Goal: Participate in discussion: Engage in conversation with other users on a specific topic

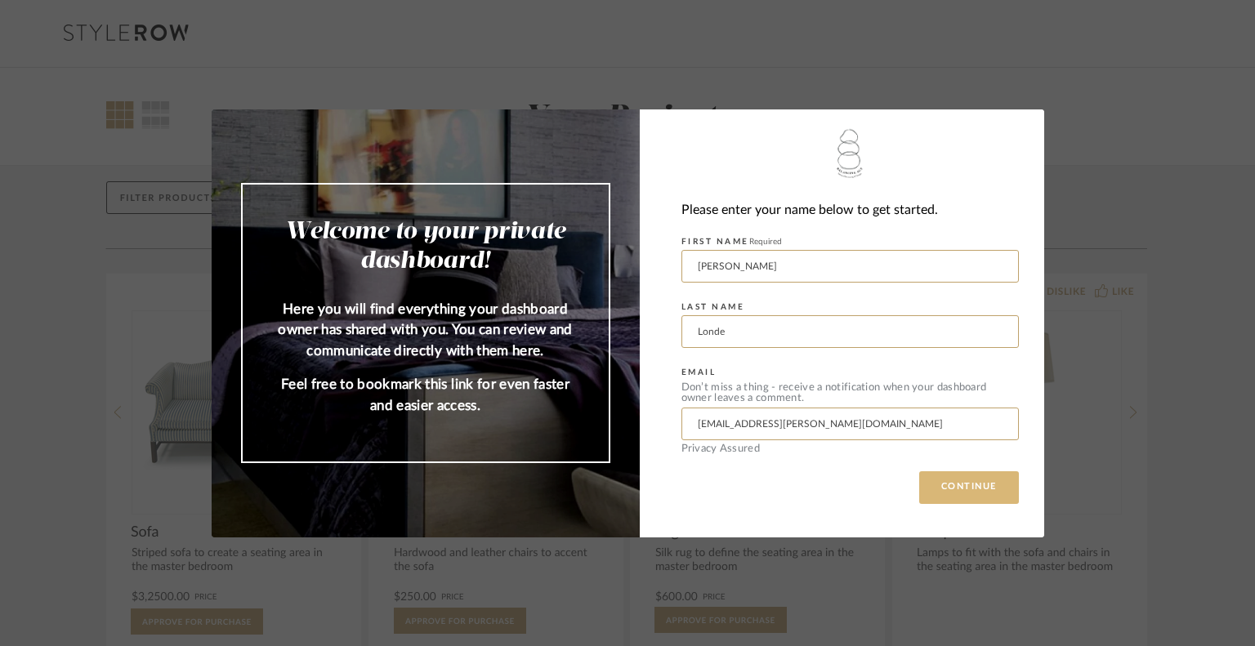
click at [953, 498] on button "CONTINUE" at bounding box center [969, 487] width 100 height 33
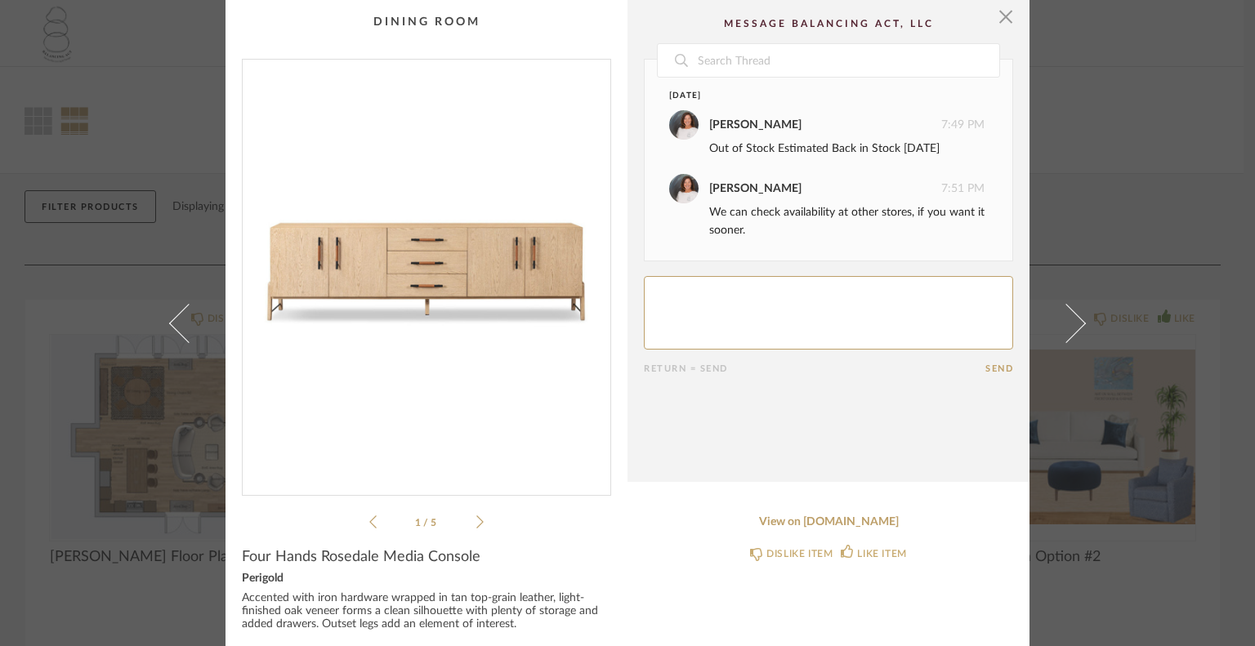
click at [476, 522] on icon at bounding box center [479, 522] width 7 height 15
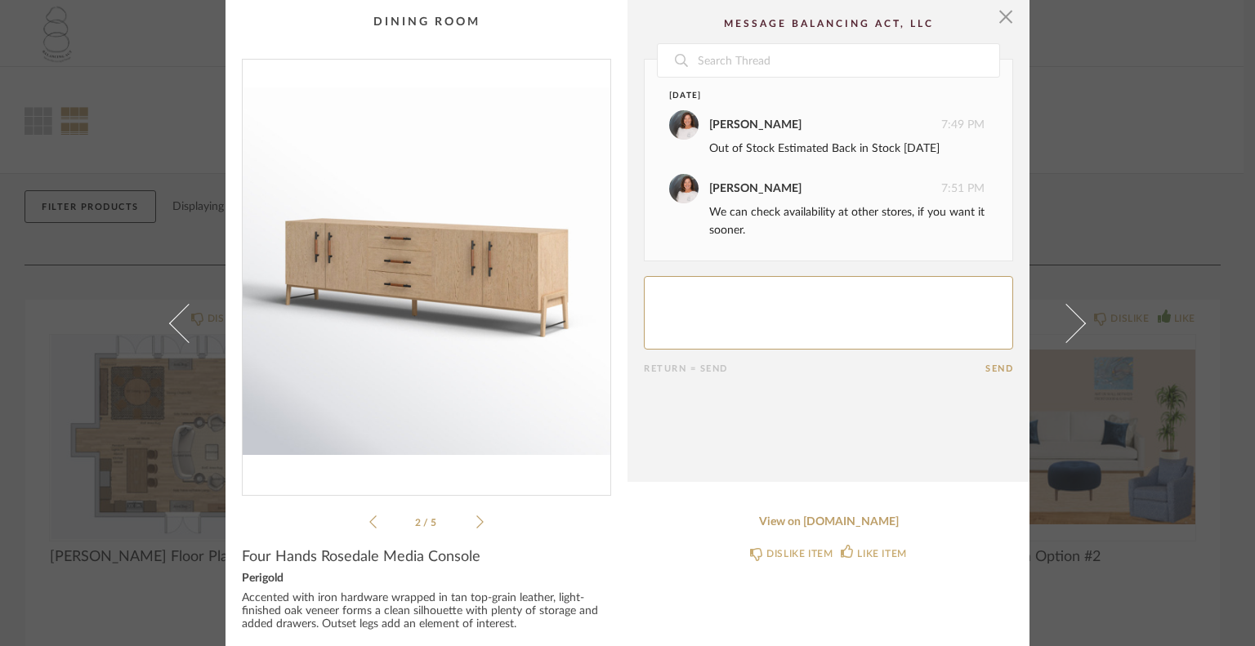
click at [476, 522] on icon at bounding box center [479, 522] width 7 height 15
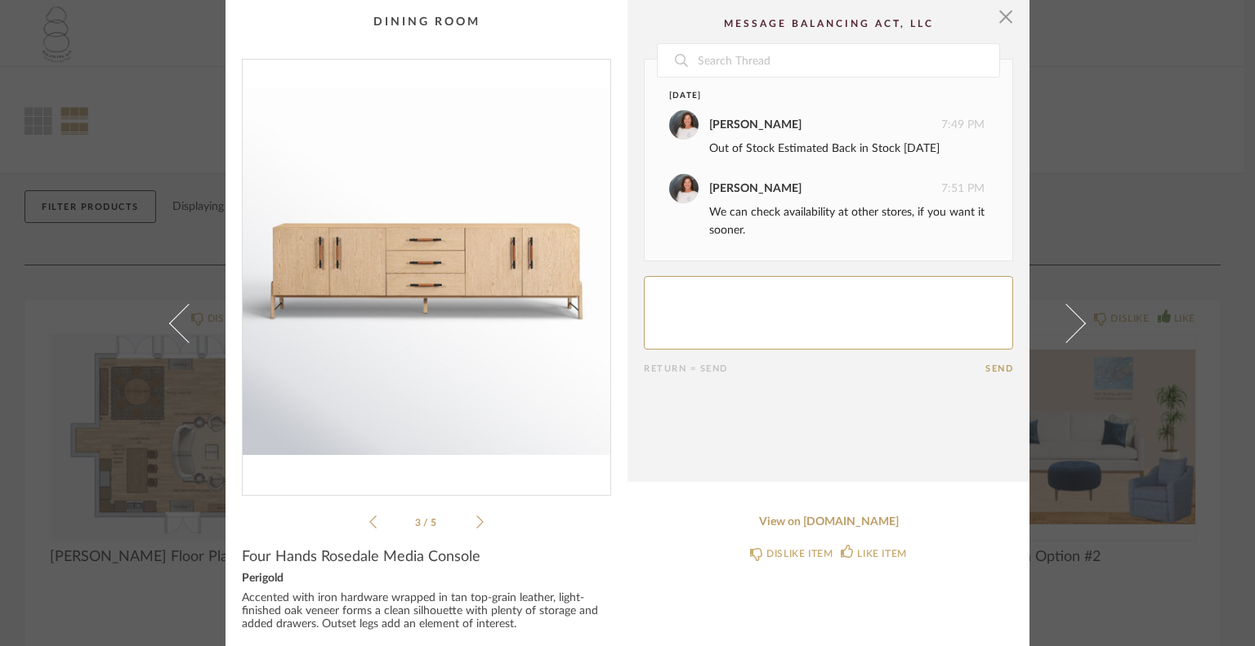
click at [476, 522] on icon at bounding box center [479, 522] width 7 height 15
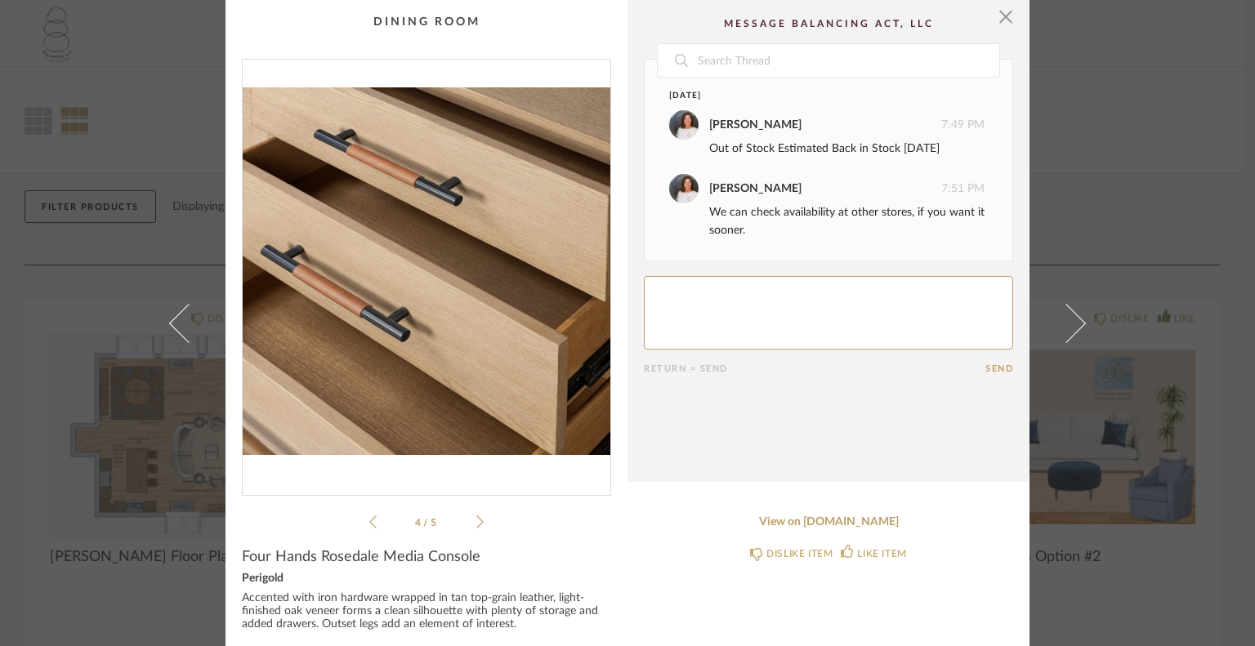
click at [476, 522] on icon at bounding box center [479, 522] width 7 height 15
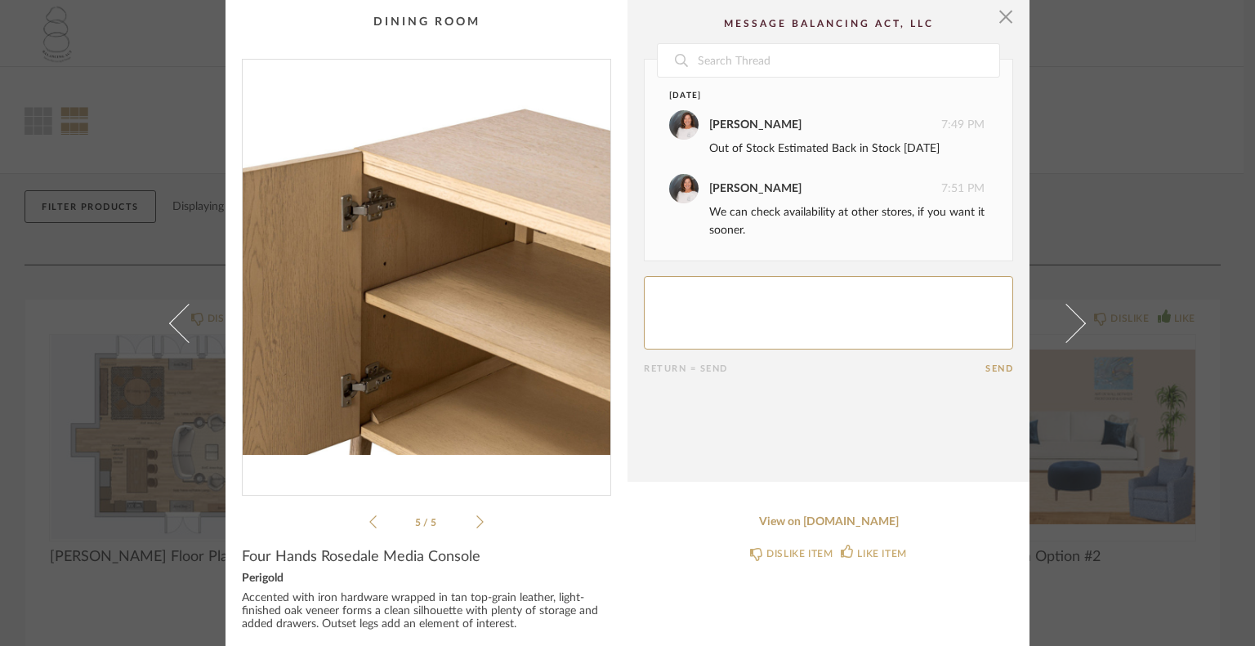
click at [476, 522] on icon at bounding box center [479, 522] width 7 height 15
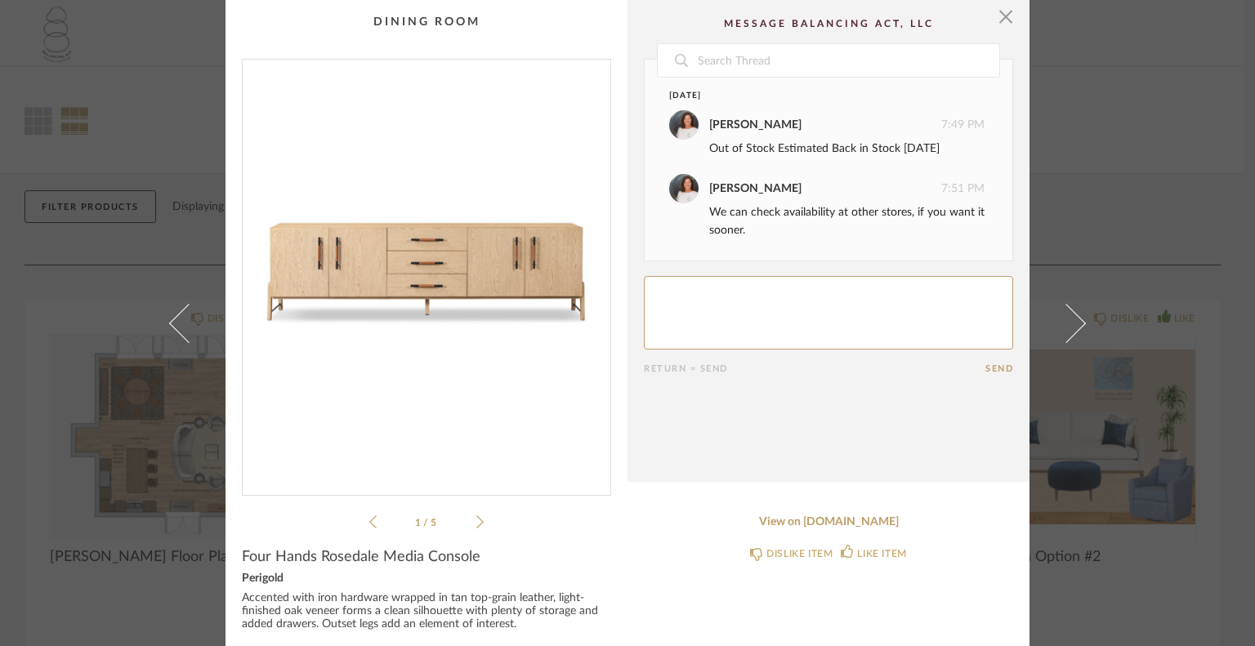
click at [476, 522] on icon at bounding box center [479, 522] width 7 height 15
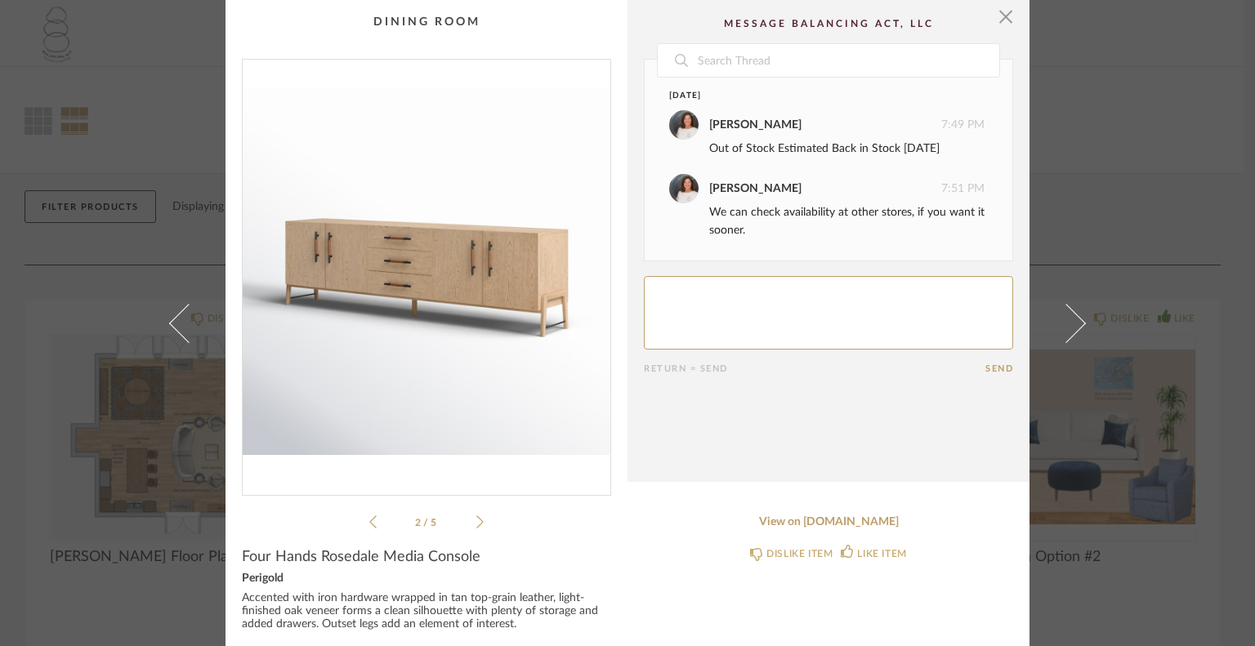
click at [476, 522] on icon at bounding box center [479, 522] width 7 height 15
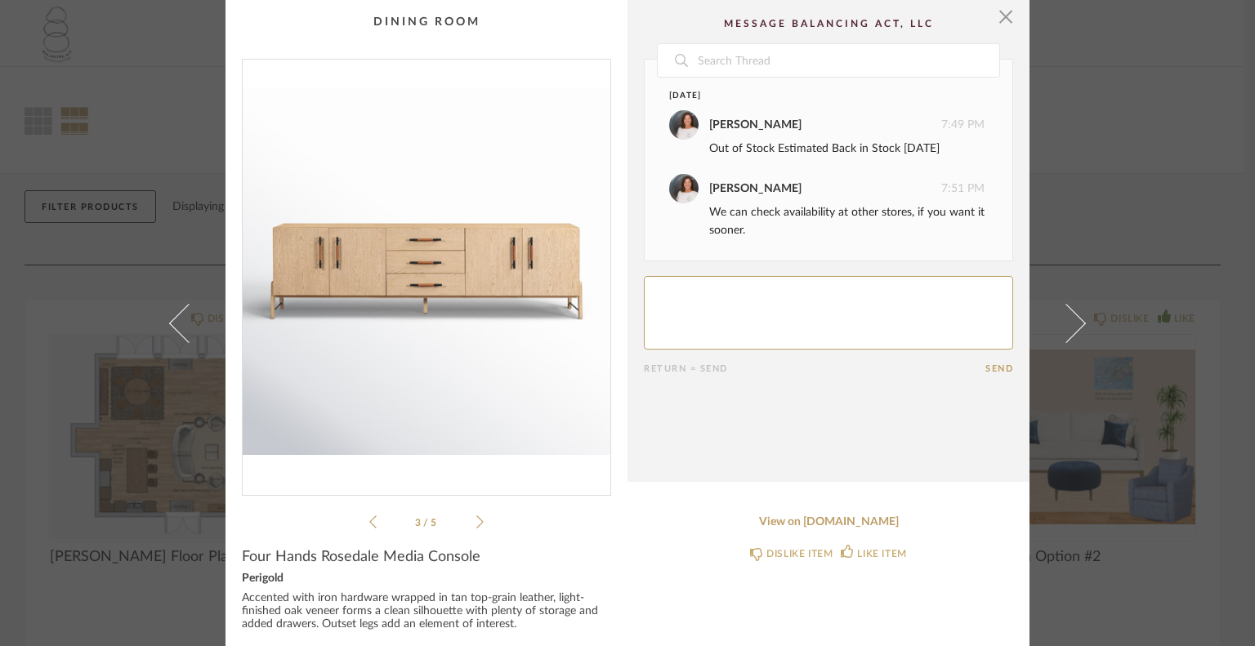
click at [665, 297] on textarea at bounding box center [828, 313] width 369 height 74
type textarea "delivery not an issue..gives me more time to gather money..ha ha"
click at [985, 368] on button "Send" at bounding box center [999, 369] width 28 height 11
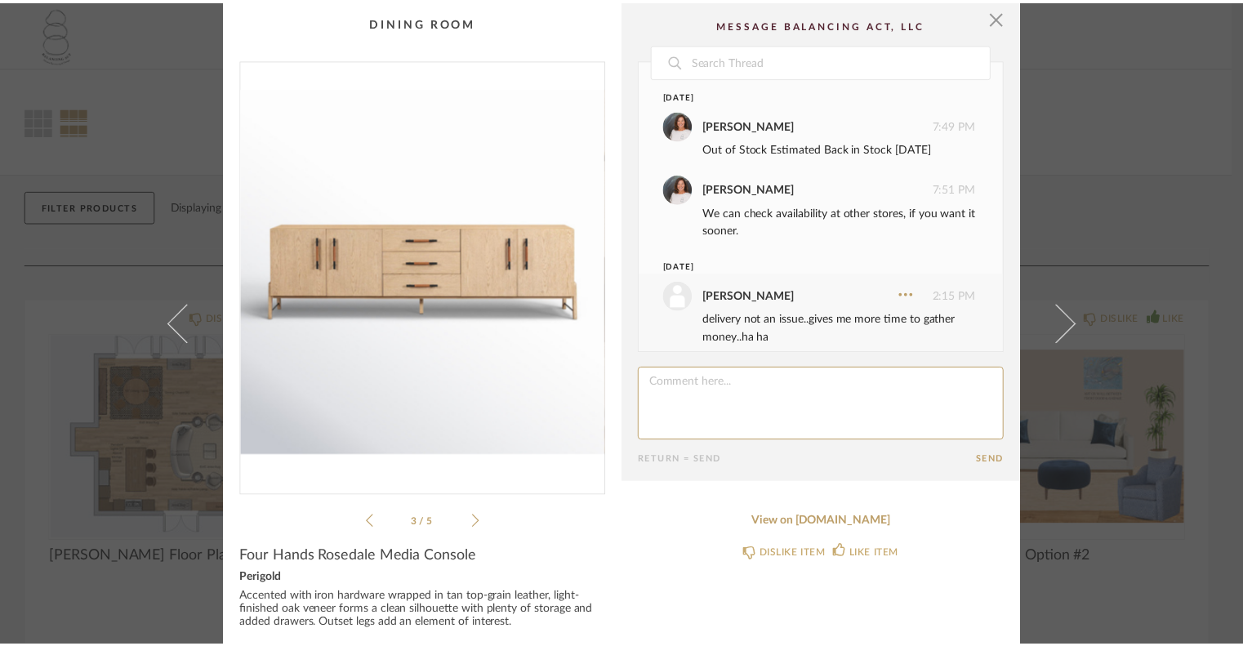
scroll to position [16, 0]
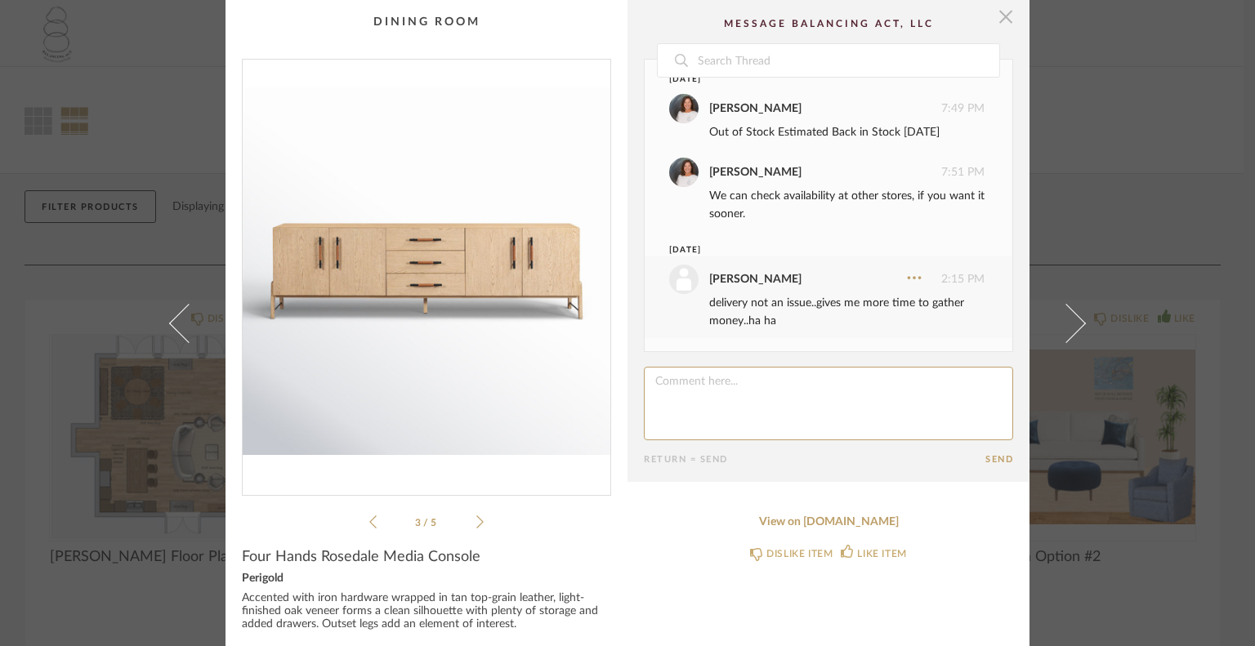
click at [993, 9] on span "button" at bounding box center [1005, 16] width 33 height 33
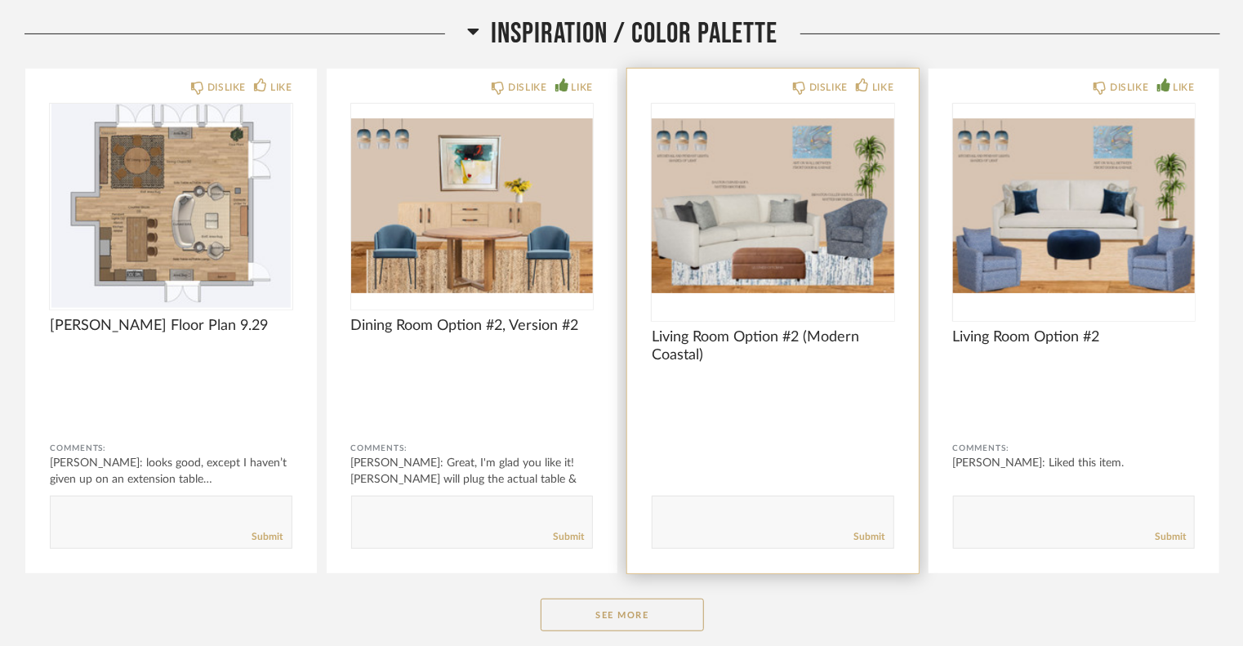
scroll to position [245, 0]
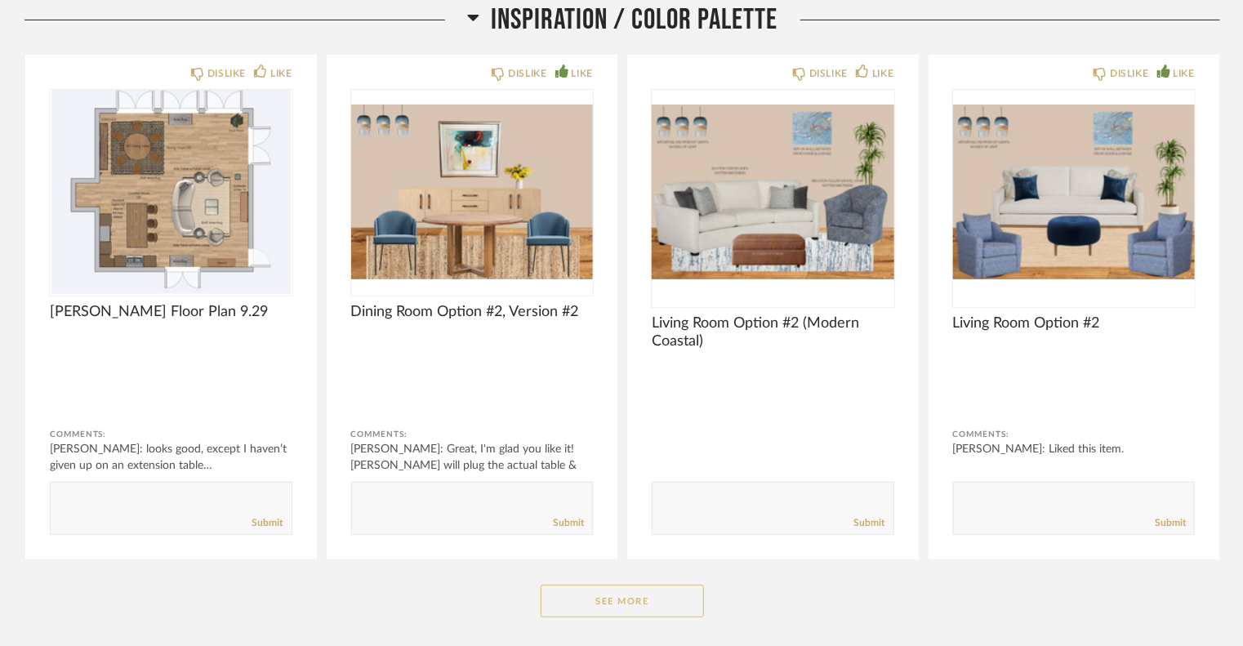
click at [643, 594] on button "See More" at bounding box center [622, 601] width 163 height 33
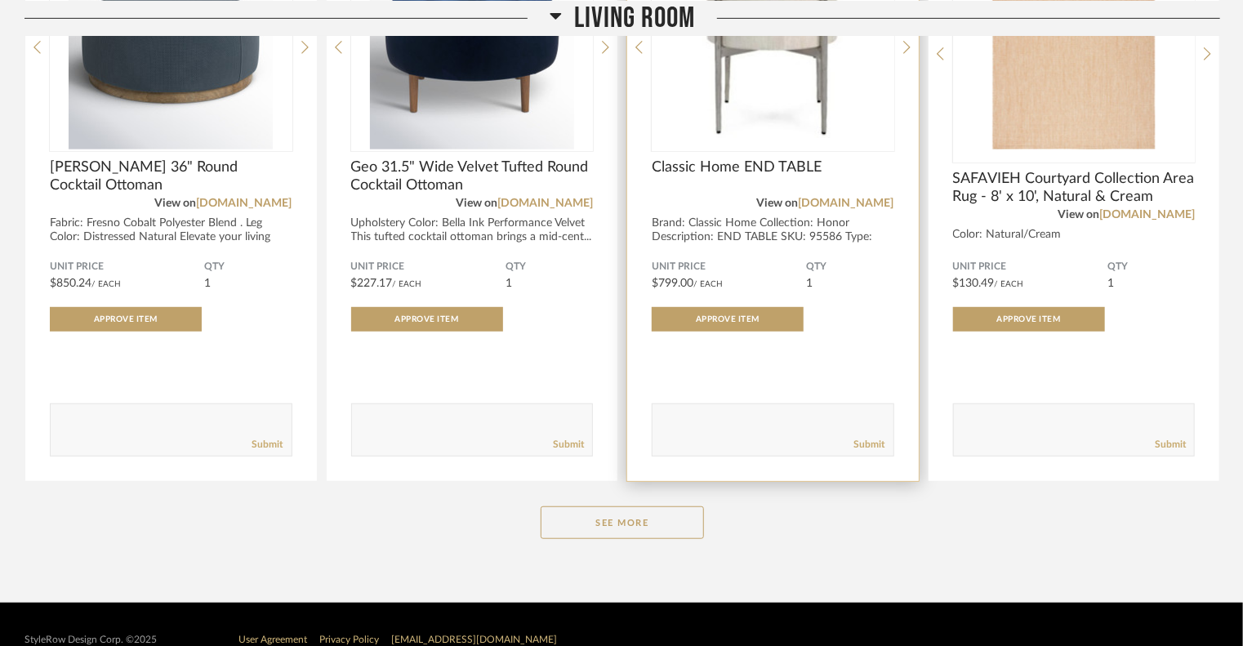
scroll to position [3404, 0]
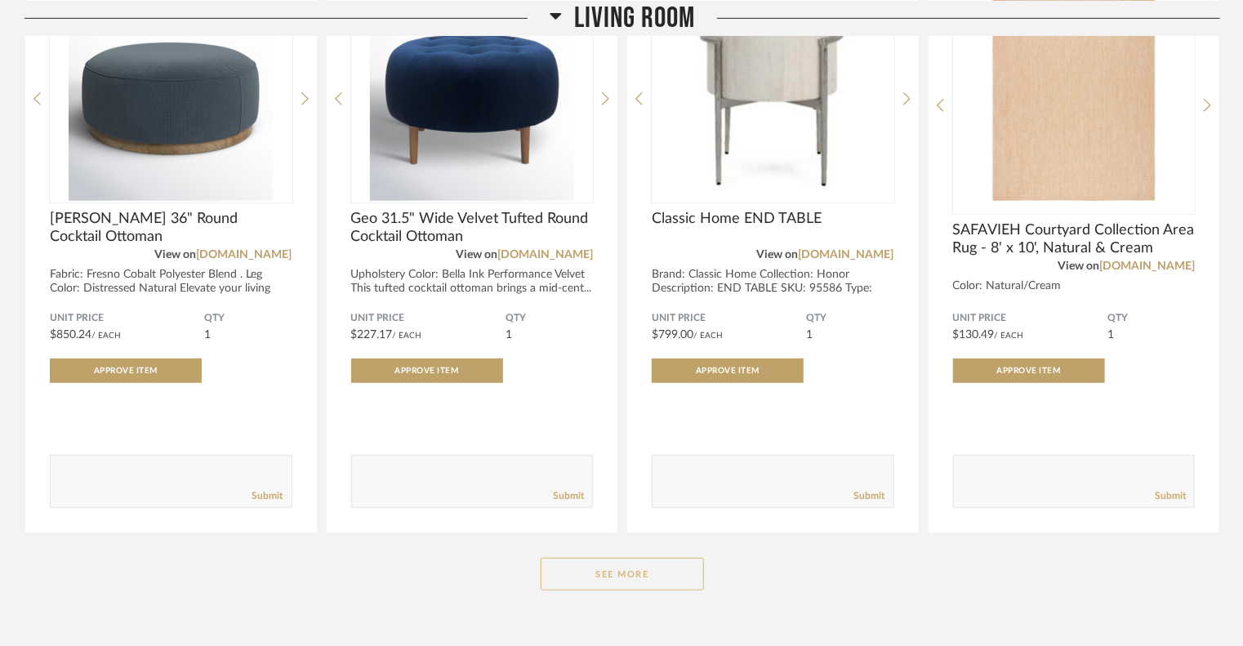
click at [622, 574] on button "See More" at bounding box center [622, 574] width 163 height 33
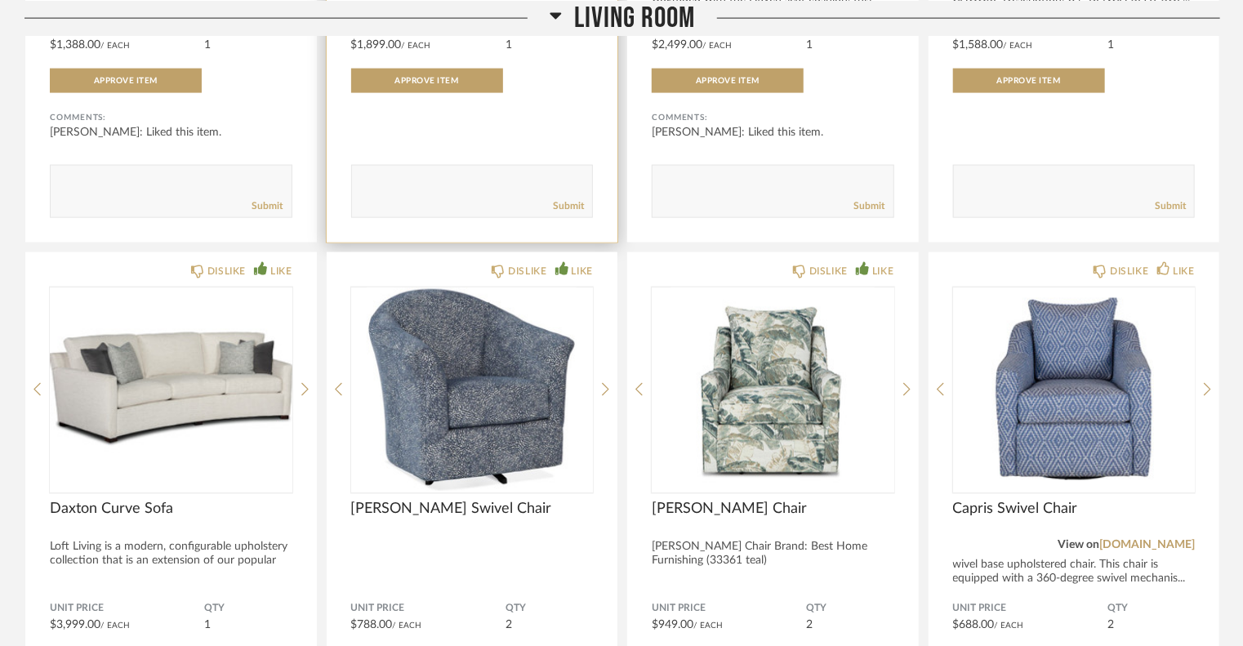
scroll to position [4384, 0]
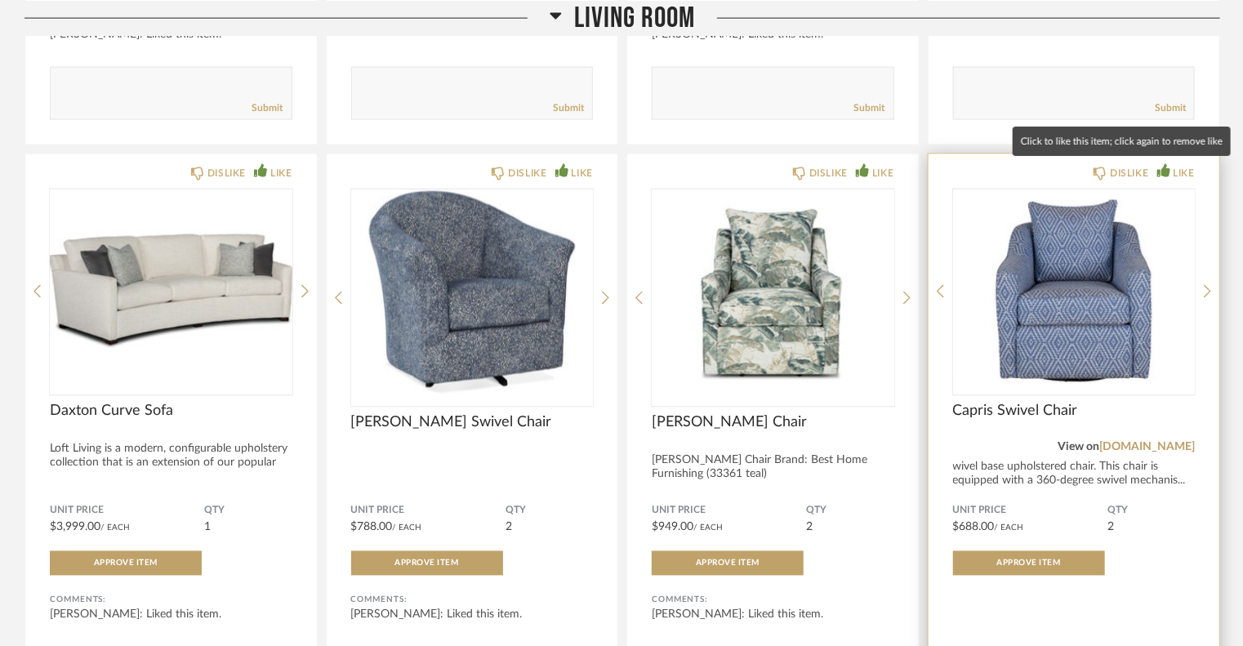
click at [1163, 177] on div "LIKE" at bounding box center [1177, 173] width 38 height 16
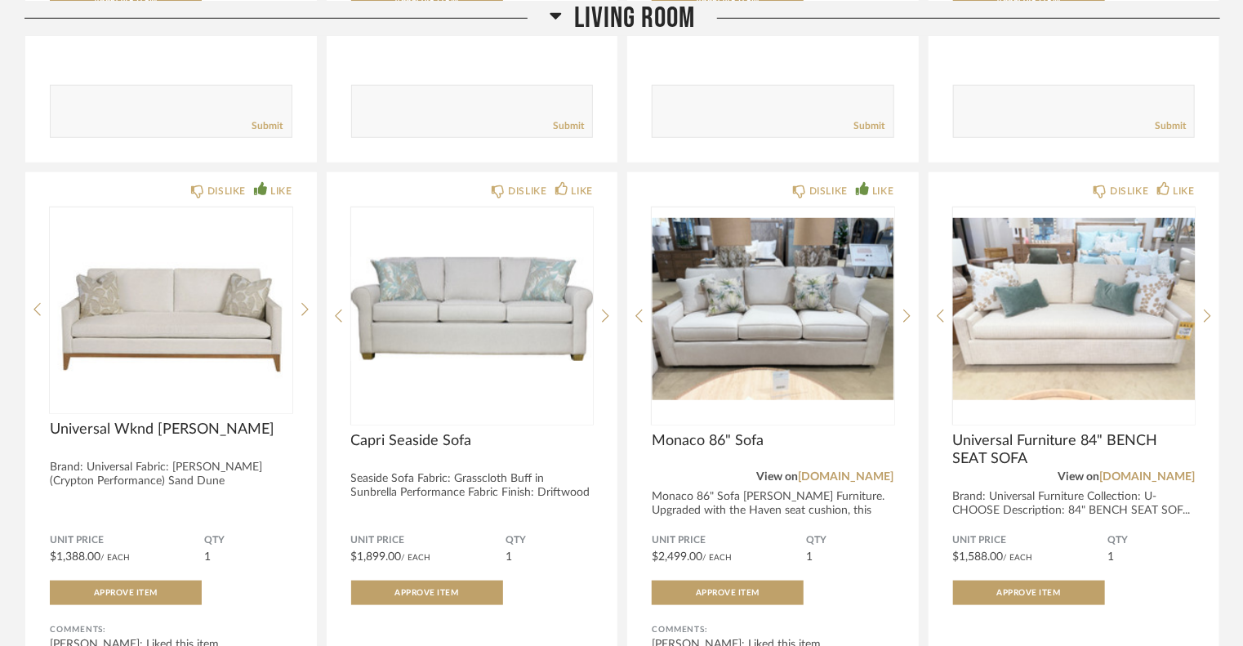
scroll to position [3771, 0]
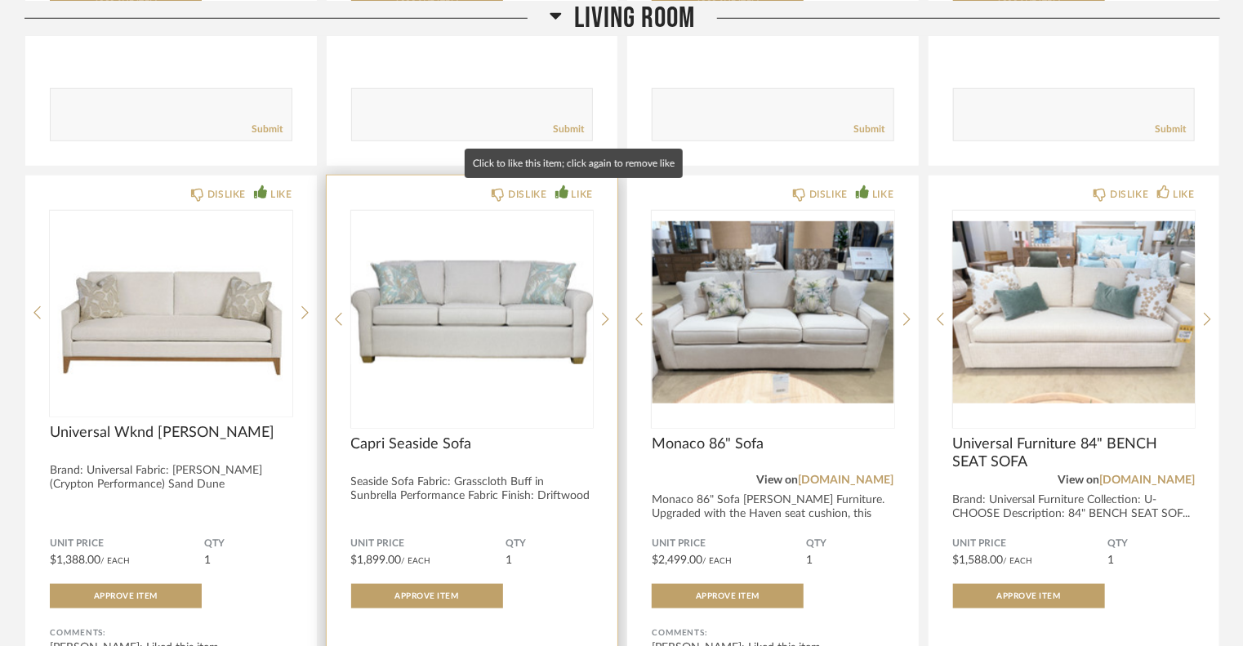
click at [569, 186] on div "LIKE" at bounding box center [575, 194] width 38 height 16
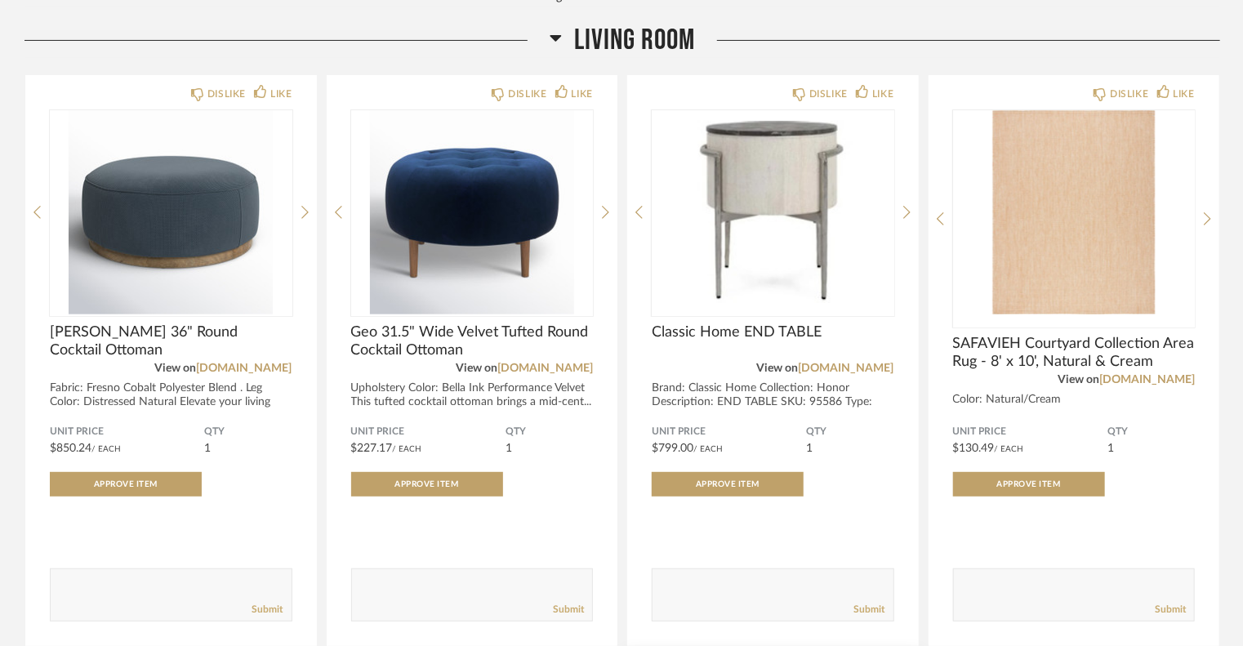
scroll to position [3281, 0]
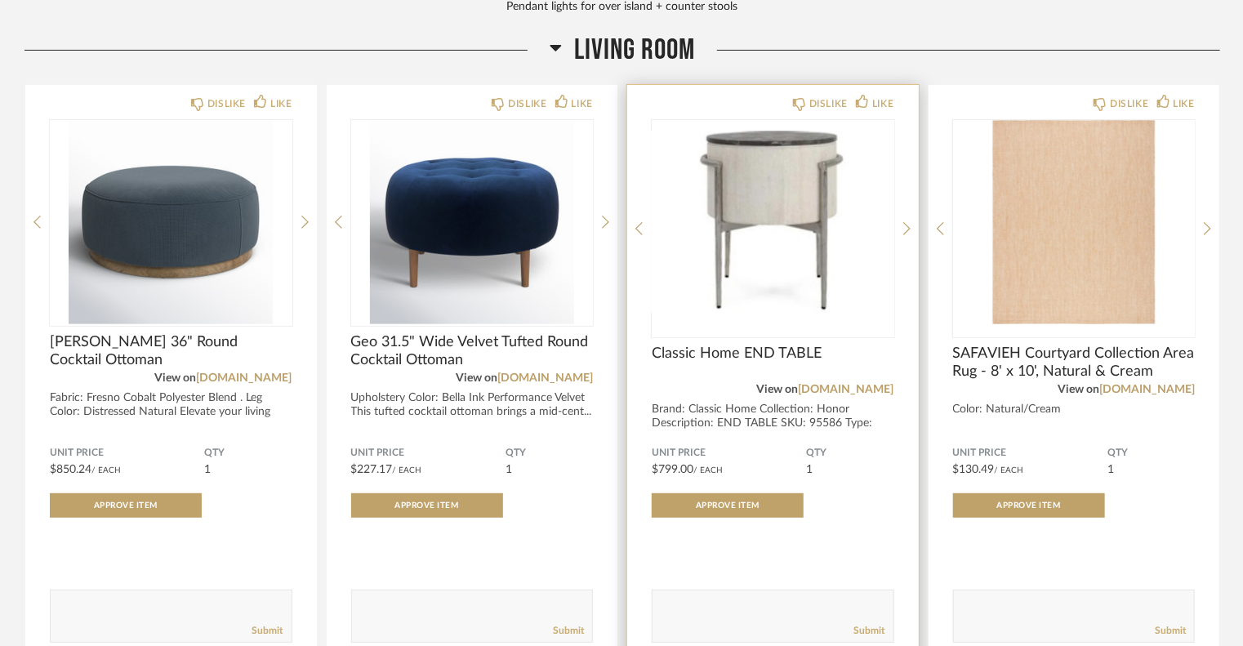
click at [717, 598] on textarea at bounding box center [773, 609] width 241 height 22
click at [711, 605] on textarea at bounding box center [773, 609] width 241 height 22
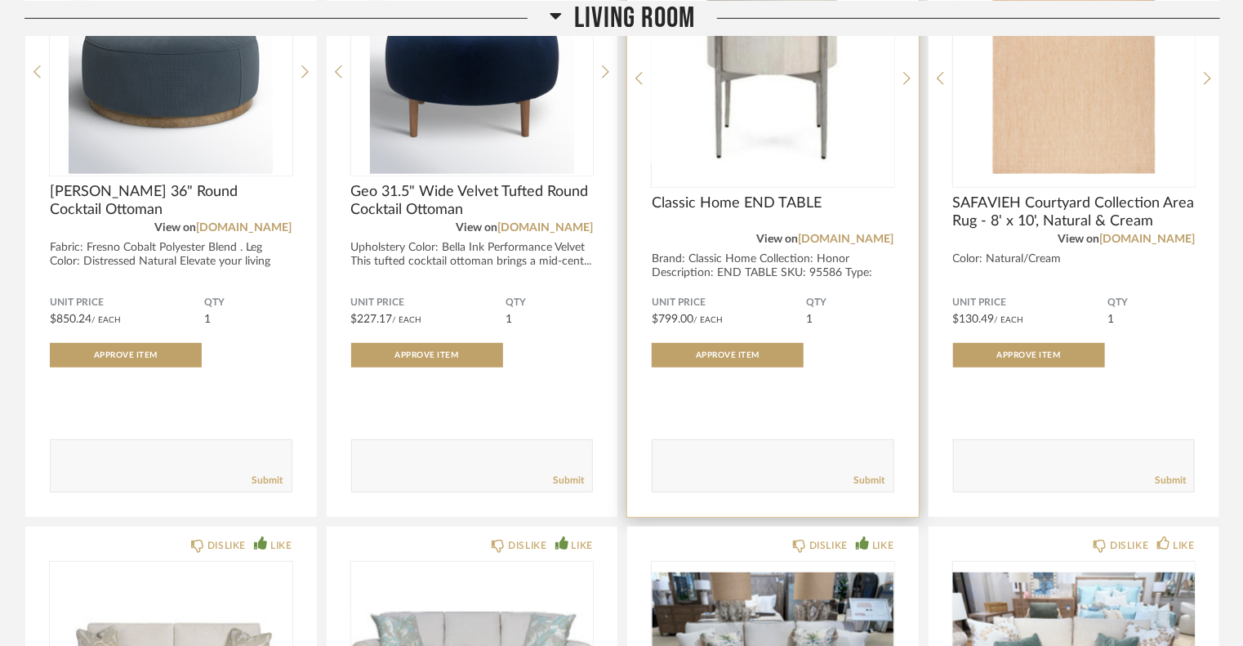
scroll to position [3444, 0]
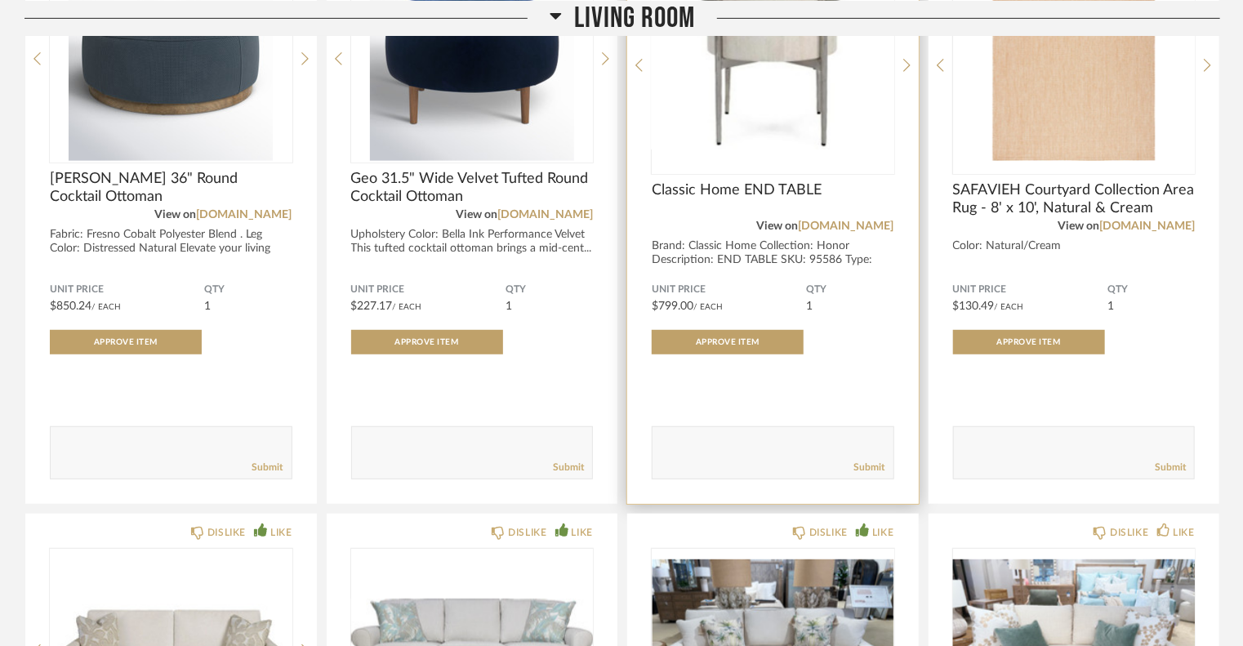
click at [686, 435] on textarea at bounding box center [773, 446] width 241 height 22
type textarea "Its a nice end table, but its a lot of money for this"
click at [869, 465] on link "Submit" at bounding box center [869, 468] width 31 height 14
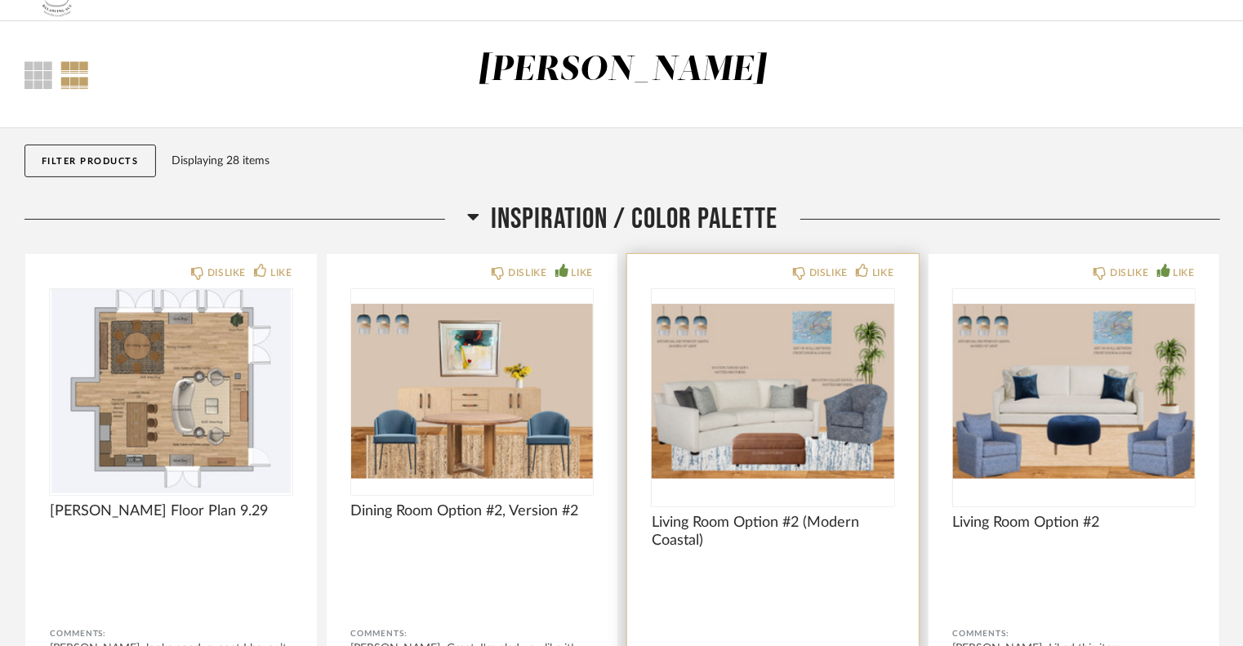
scroll to position [0, 0]
